Goal: Navigation & Orientation: Find specific page/section

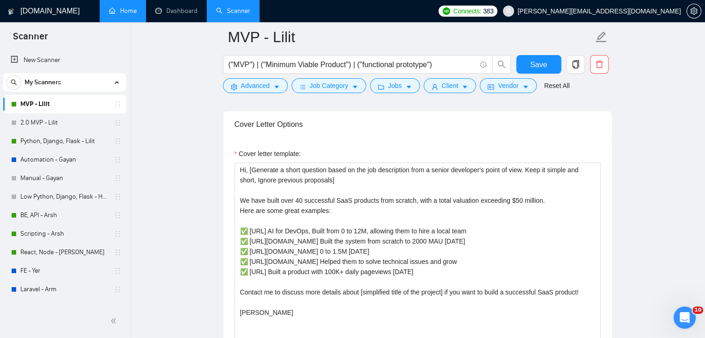
click at [116, 9] on link "Home" at bounding box center [123, 11] width 28 height 8
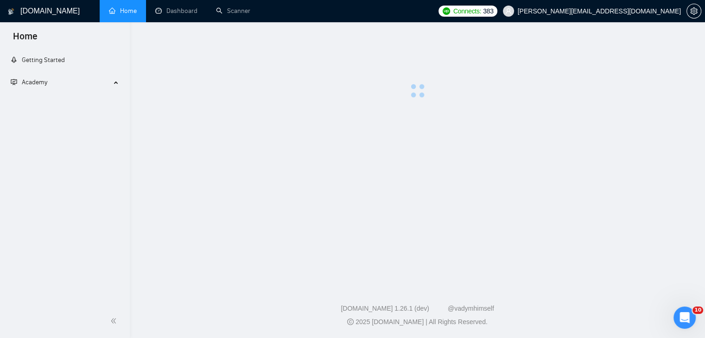
click at [116, 9] on link "Home" at bounding box center [123, 11] width 28 height 8
